Goal: Information Seeking & Learning: Learn about a topic

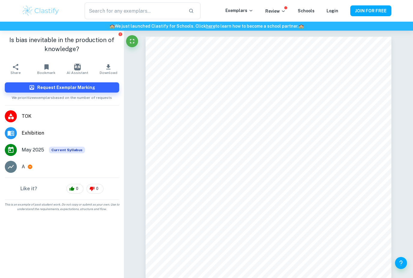
scroll to position [376, 0]
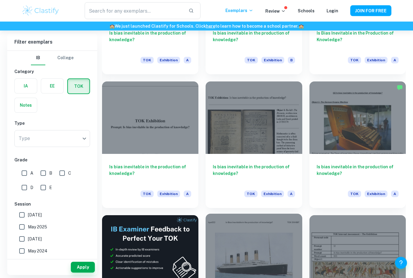
scroll to position [760, 0]
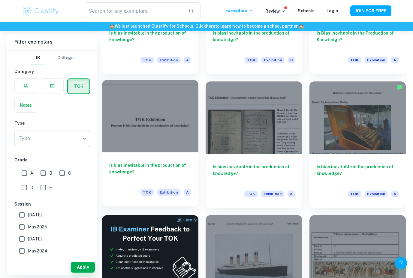
click at [163, 185] on div "Is bias inevitable in the production of knowledge? TOK Exhibition A" at bounding box center [150, 179] width 96 height 54
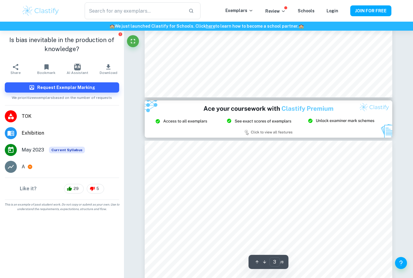
type input "2"
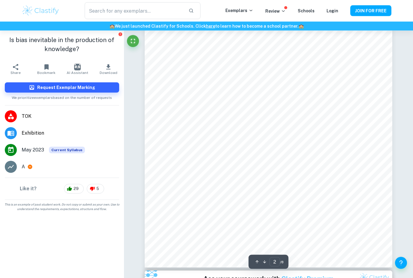
scroll to position [449, 0]
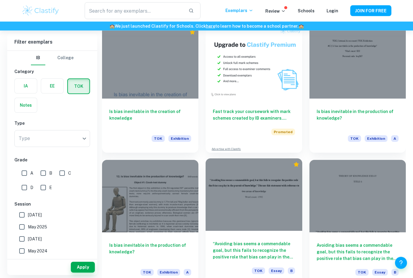
scroll to position [1082, 0]
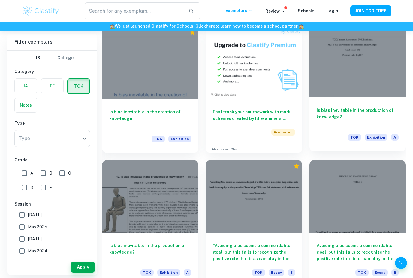
click at [388, 118] on h6 "Is bias inevitable in the production of knowledge?" at bounding box center [358, 117] width 82 height 20
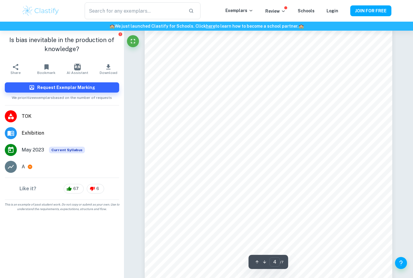
scroll to position [1075, 0]
type input "5"
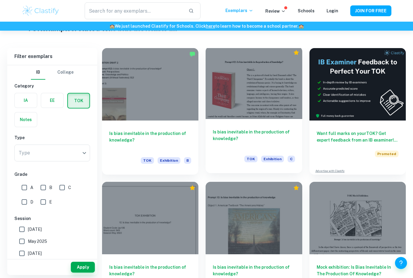
scroll to position [82, 0]
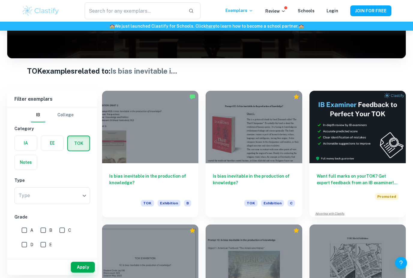
click at [24, 229] on input "A" at bounding box center [24, 230] width 12 height 12
checkbox input "true"
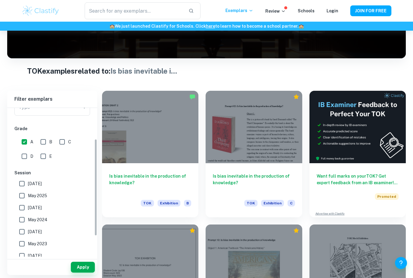
scroll to position [116, 0]
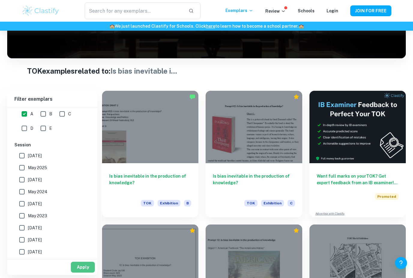
click at [86, 272] on button "Apply" at bounding box center [83, 267] width 24 height 11
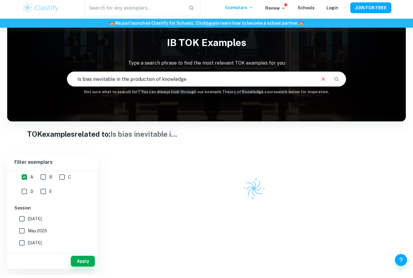
scroll to position [11, 0]
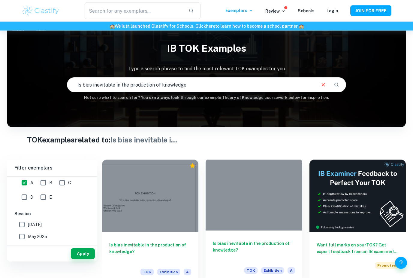
scroll to position [51, 0]
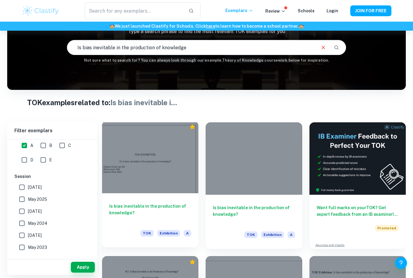
click at [176, 205] on h6 "Is bias inevitable in the production of knowledge?" at bounding box center [150, 213] width 82 height 20
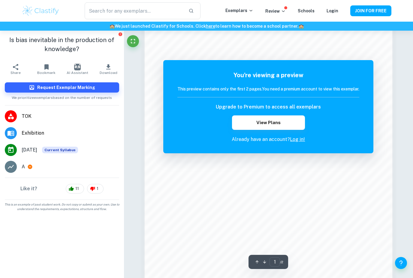
scroll to position [285, 0]
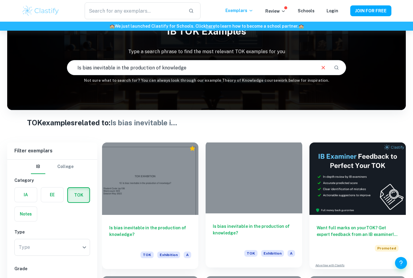
scroll to position [57, 0]
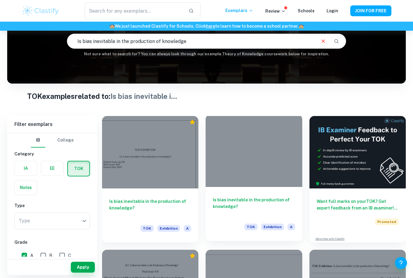
click at [279, 153] on div at bounding box center [254, 150] width 96 height 72
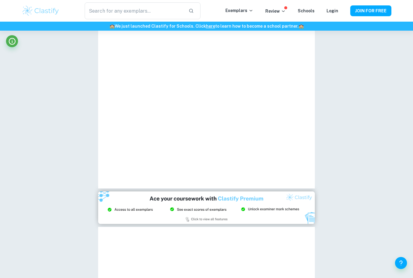
scroll to position [505, 0]
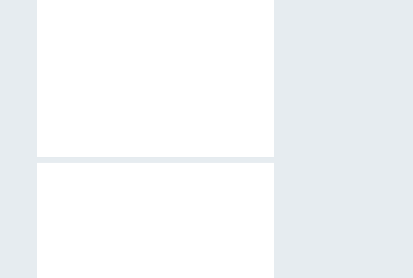
type input "1"
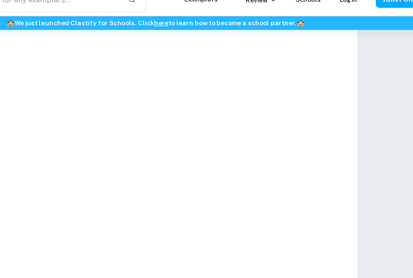
scroll to position [148, 0]
